Goal: Task Accomplishment & Management: Manage account settings

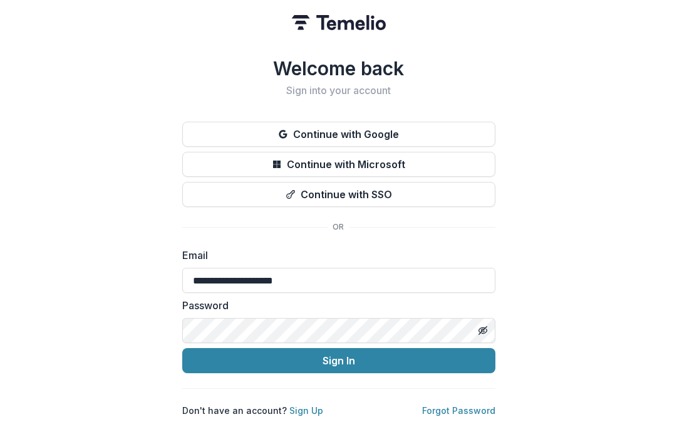
type input "**********"
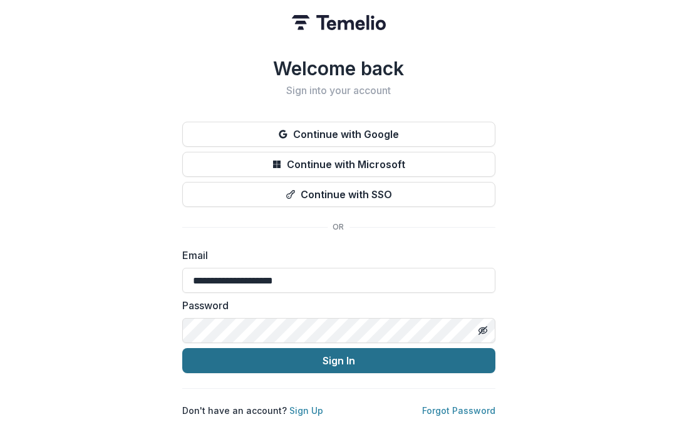
click at [319, 358] on button "Sign In" at bounding box center [338, 360] width 313 height 25
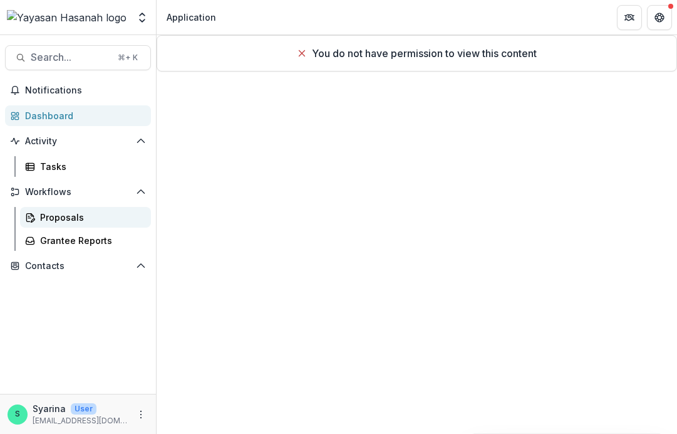
click at [100, 220] on div "Proposals" at bounding box center [90, 217] width 101 height 13
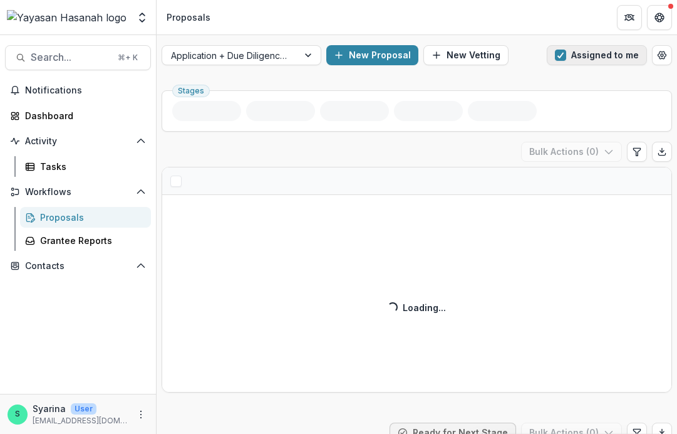
click at [583, 54] on button "Assigned to me" at bounding box center [597, 55] width 100 height 20
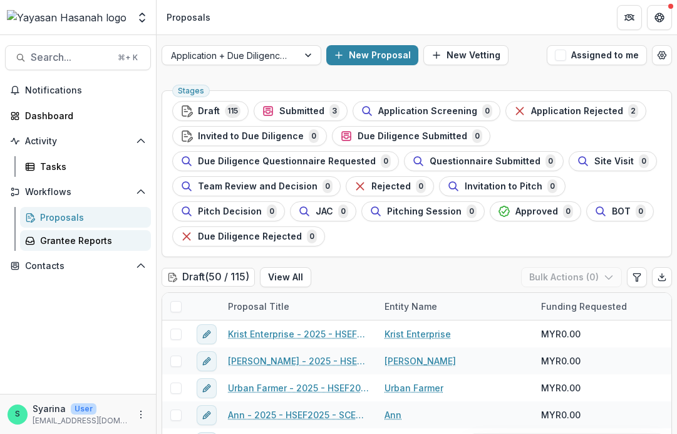
click at [76, 244] on div "Grantee Reports" at bounding box center [90, 240] width 101 height 13
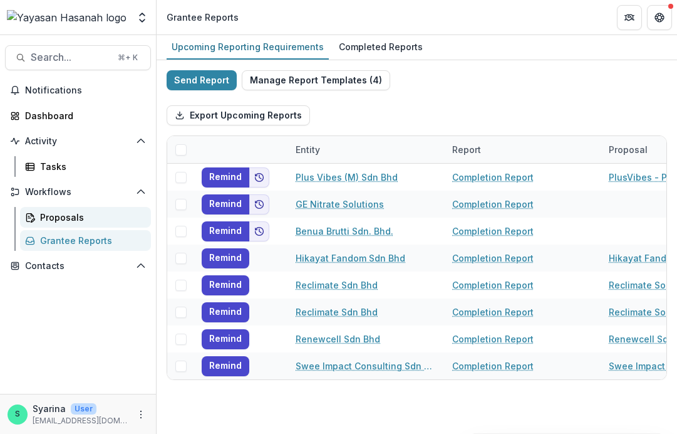
click at [76, 218] on div "Proposals" at bounding box center [90, 217] width 101 height 13
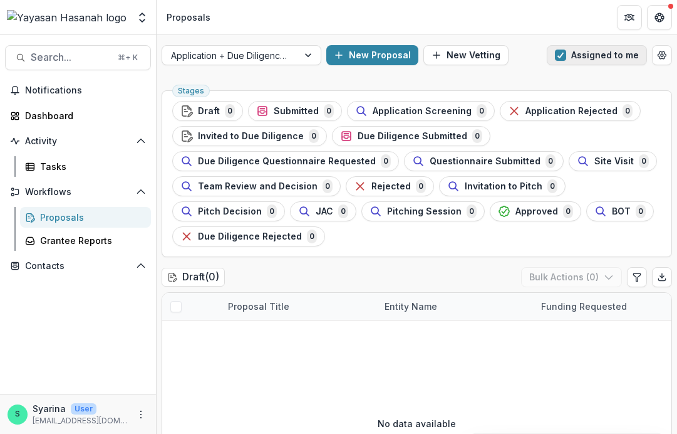
click at [595, 55] on button "Assigned to me" at bounding box center [597, 55] width 100 height 20
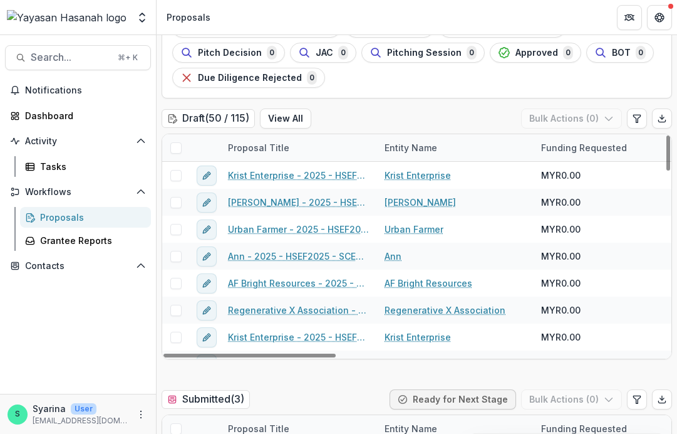
click at [74, 217] on div "Proposals" at bounding box center [90, 217] width 101 height 13
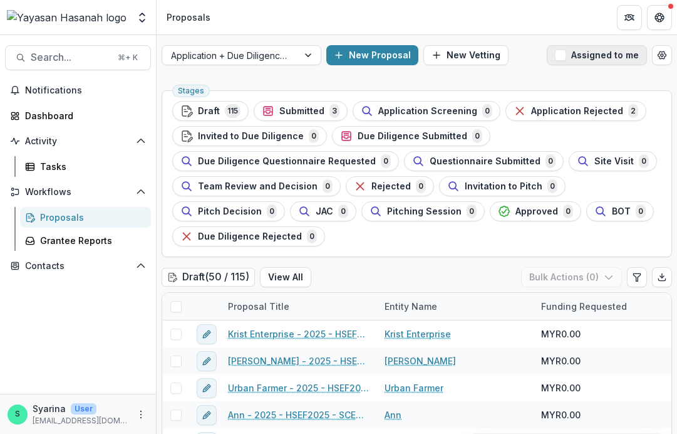
click at [615, 58] on button "Assigned to me" at bounding box center [597, 55] width 100 height 20
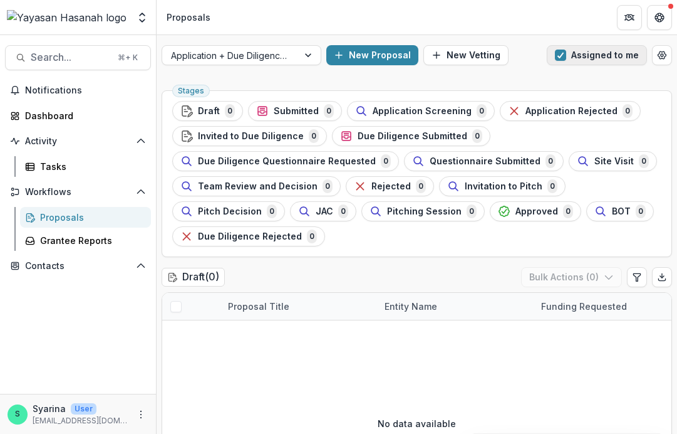
click at [613, 53] on button "Assigned to me" at bounding box center [597, 55] width 100 height 20
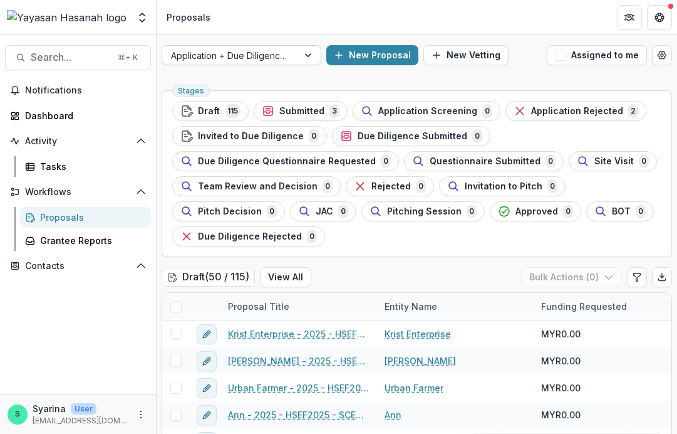
click at [197, 56] on div "Application + Due Diligence + Pitching Process" at bounding box center [230, 55] width 118 height 13
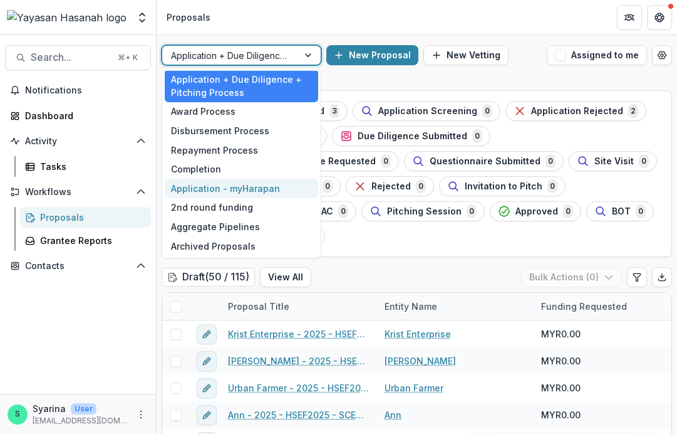
scroll to position [4, 0]
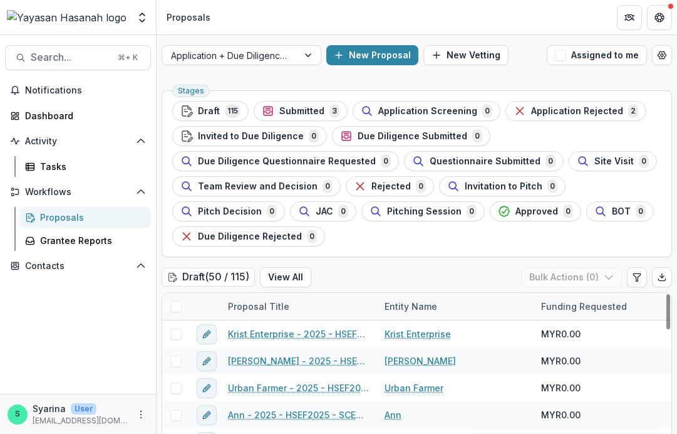
scroll to position [0, 0]
click at [661, 14] on icon "Get Help" at bounding box center [659, 14] width 3 height 3
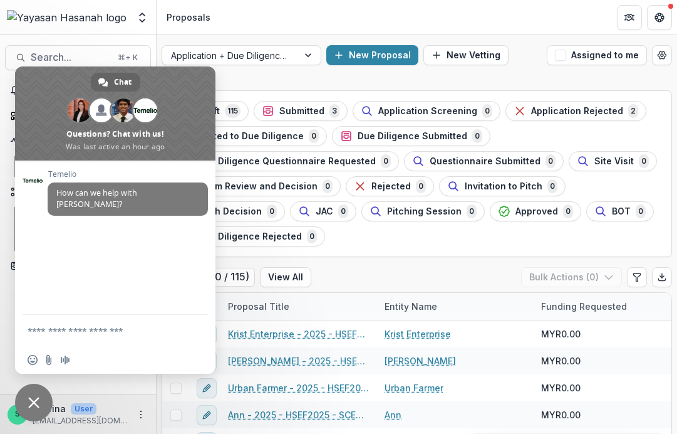
click at [44, 402] on span "Close chat" at bounding box center [34, 402] width 38 height 38
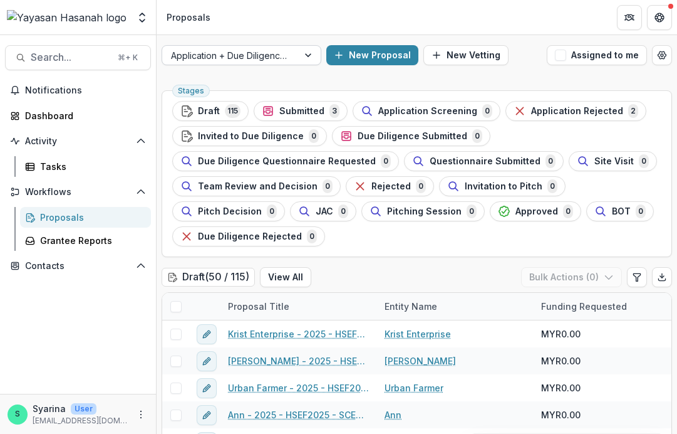
click at [276, 56] on div "Application + Due Diligence + Pitching Process" at bounding box center [230, 55] width 118 height 13
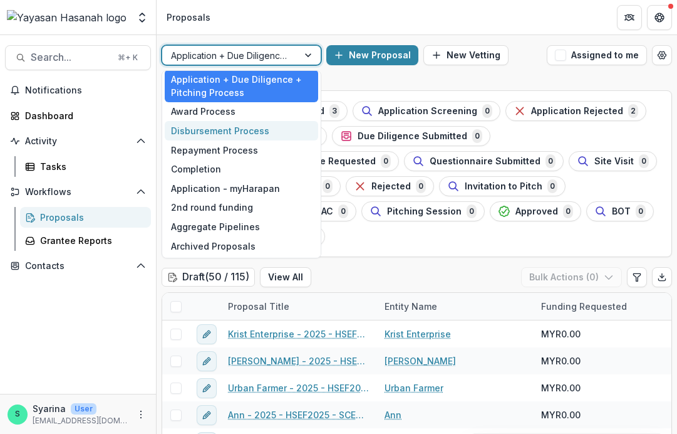
scroll to position [4, 0]
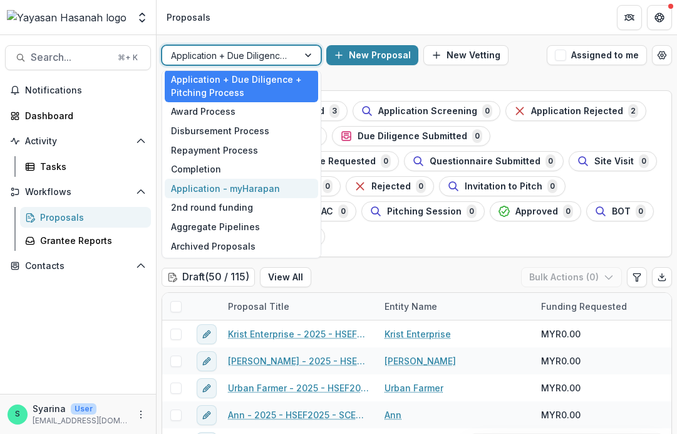
click at [271, 184] on div "Application - myHarapan" at bounding box center [241, 188] width 153 height 19
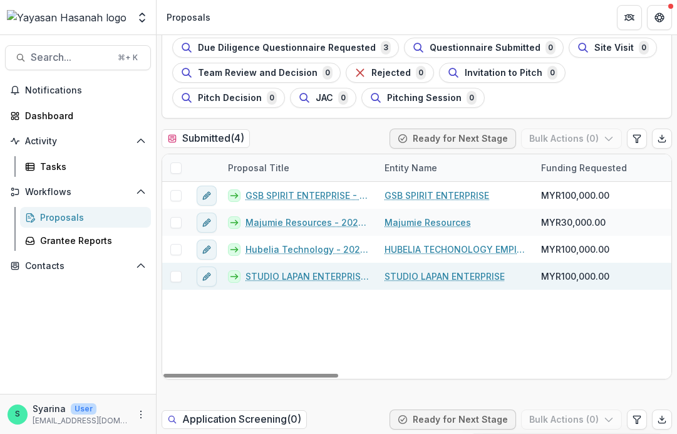
scroll to position [66, 0]
